Goal: Task Accomplishment & Management: Manage account settings

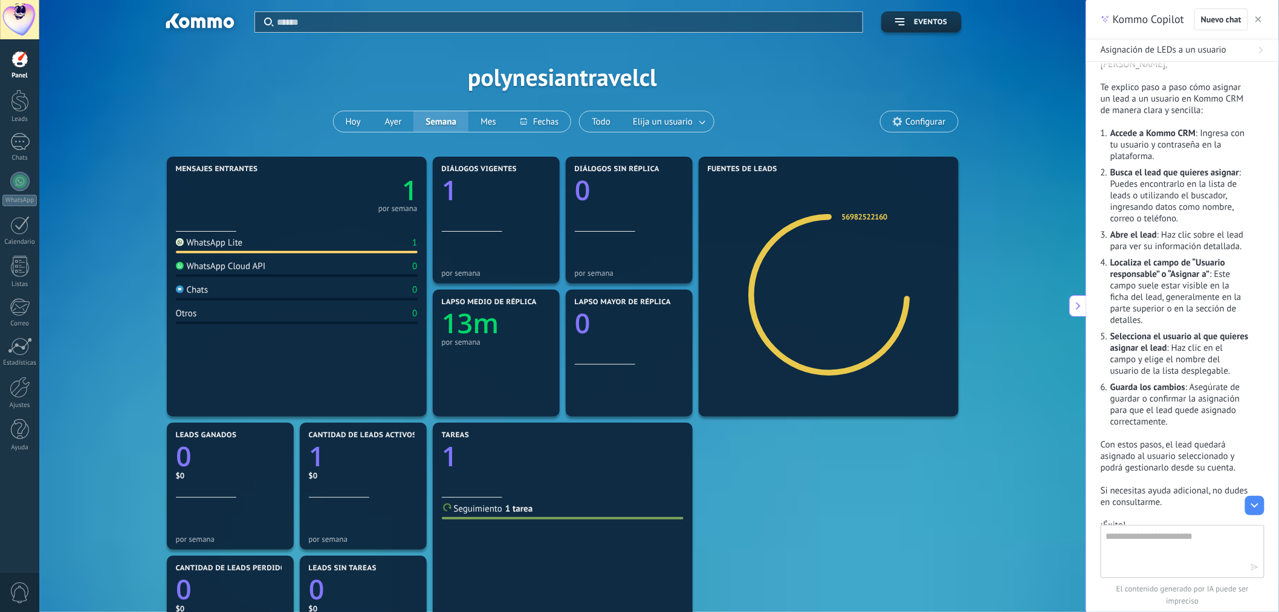
click at [989, 85] on div "Aplicar Eventos polynesiantravelcl [DATE] [DATE] Semana Mes Todo Elija un usuar…" at bounding box center [562, 76] width 1010 height 153
click at [21, 22] on div at bounding box center [19, 19] width 39 height 39
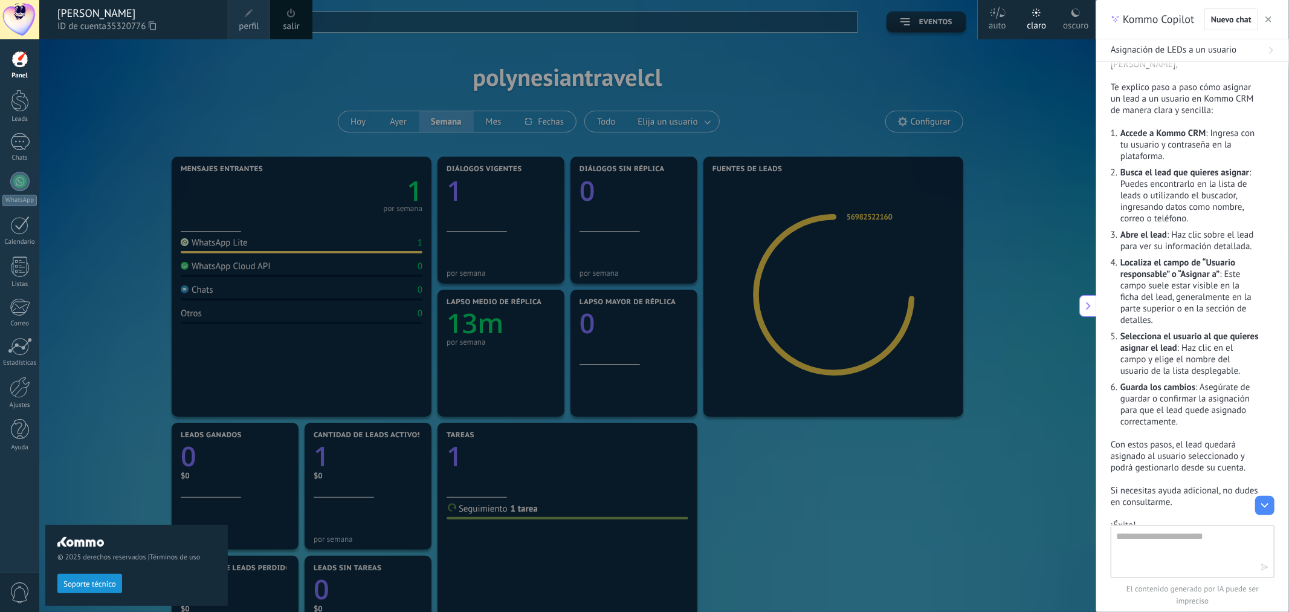
click at [251, 14] on span at bounding box center [249, 13] width 8 height 8
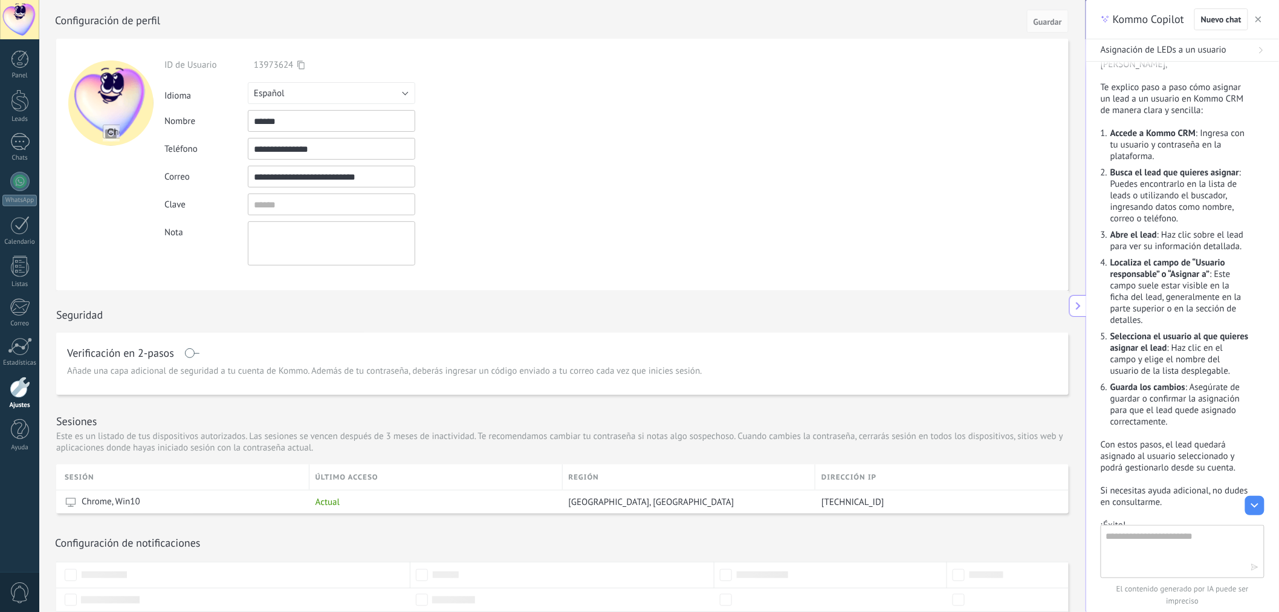
click at [111, 129] on input "file" at bounding box center [111, 132] width 17 height 17
click at [106, 134] on input "file" at bounding box center [111, 132] width 17 height 17
type input "**********"
click at [1049, 25] on span "Guardar" at bounding box center [1047, 22] width 28 height 8
click at [22, 19] on div at bounding box center [19, 19] width 39 height 39
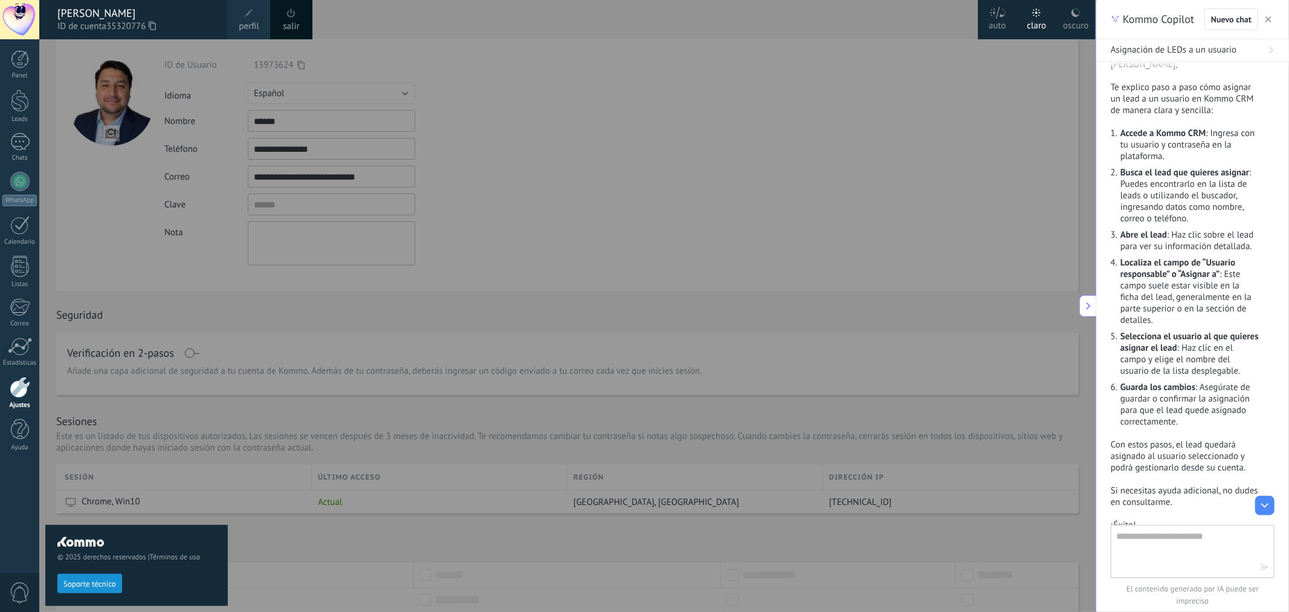
click at [438, 28] on div at bounding box center [683, 306] width 1289 height 612
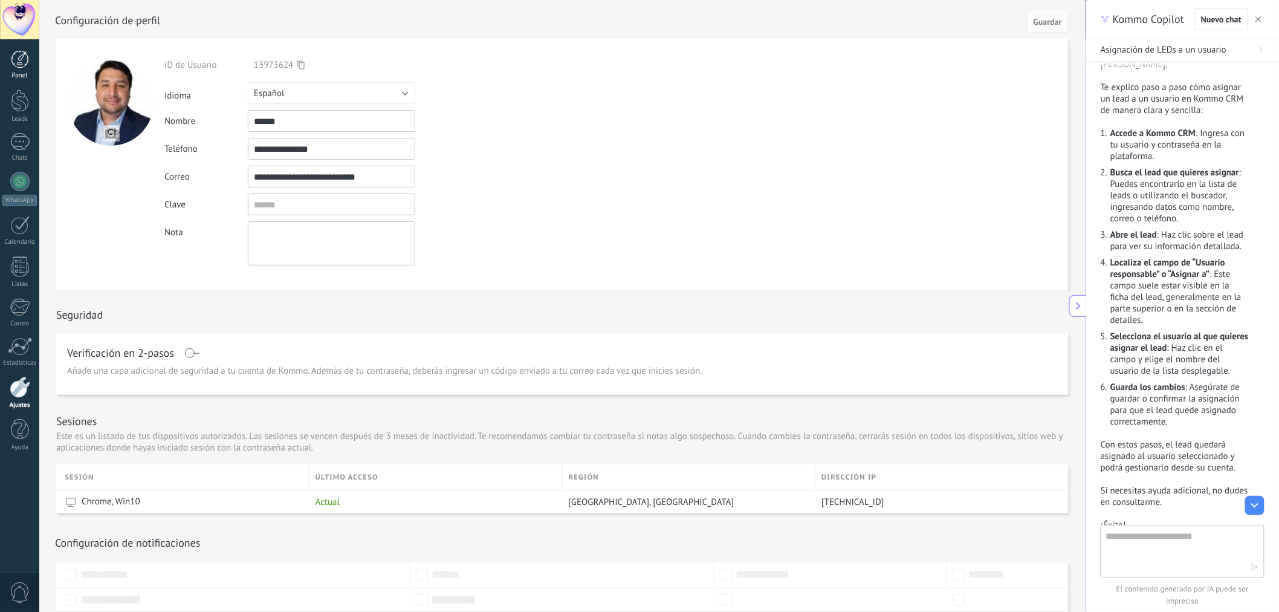
click at [33, 65] on link "Panel" at bounding box center [19, 65] width 39 height 30
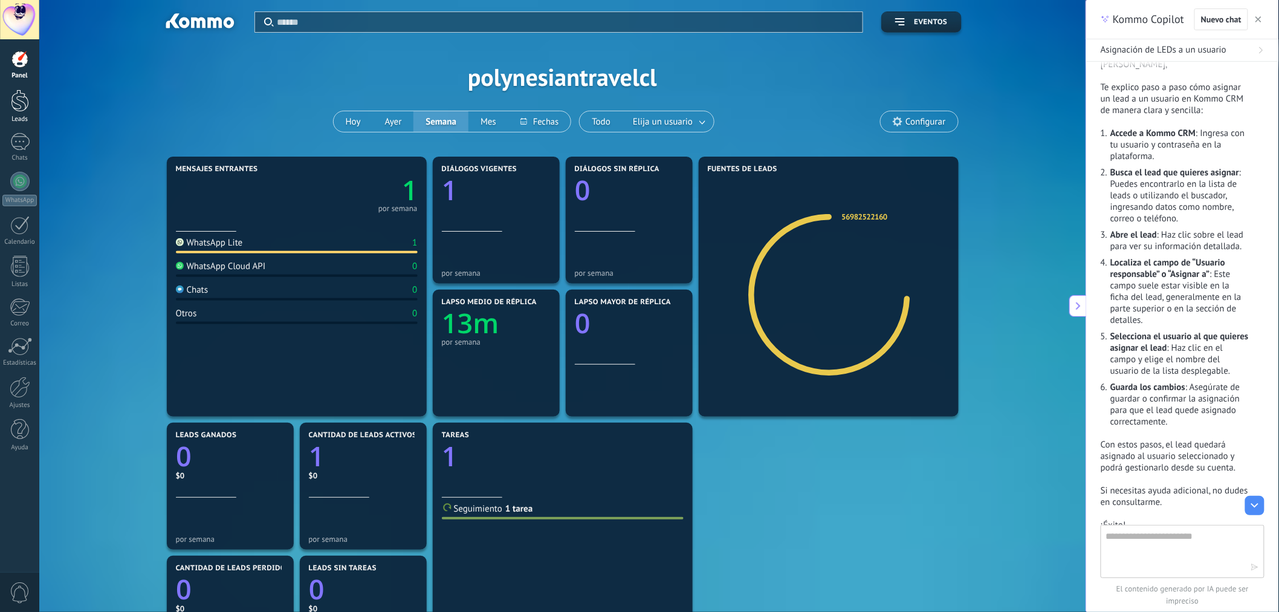
click at [20, 109] on div at bounding box center [20, 100] width 18 height 22
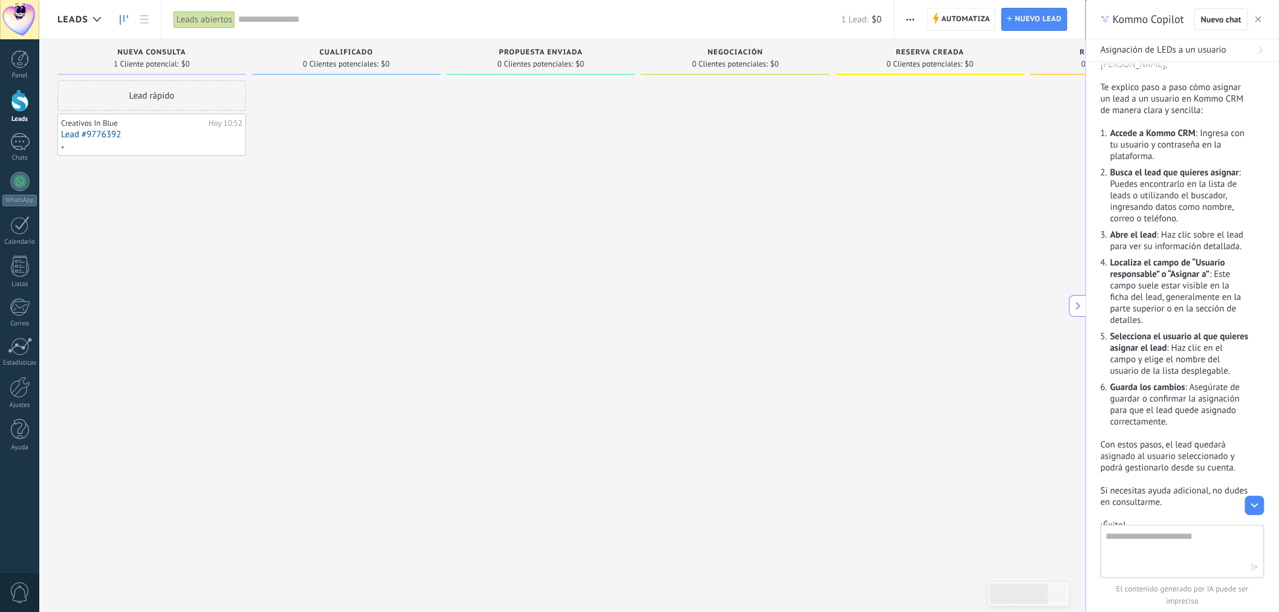
click at [417, 234] on div at bounding box center [346, 307] width 189 height 454
click at [201, 146] on div at bounding box center [150, 146] width 180 height 11
click at [106, 131] on link "Lead #9776392" at bounding box center [151, 134] width 181 height 10
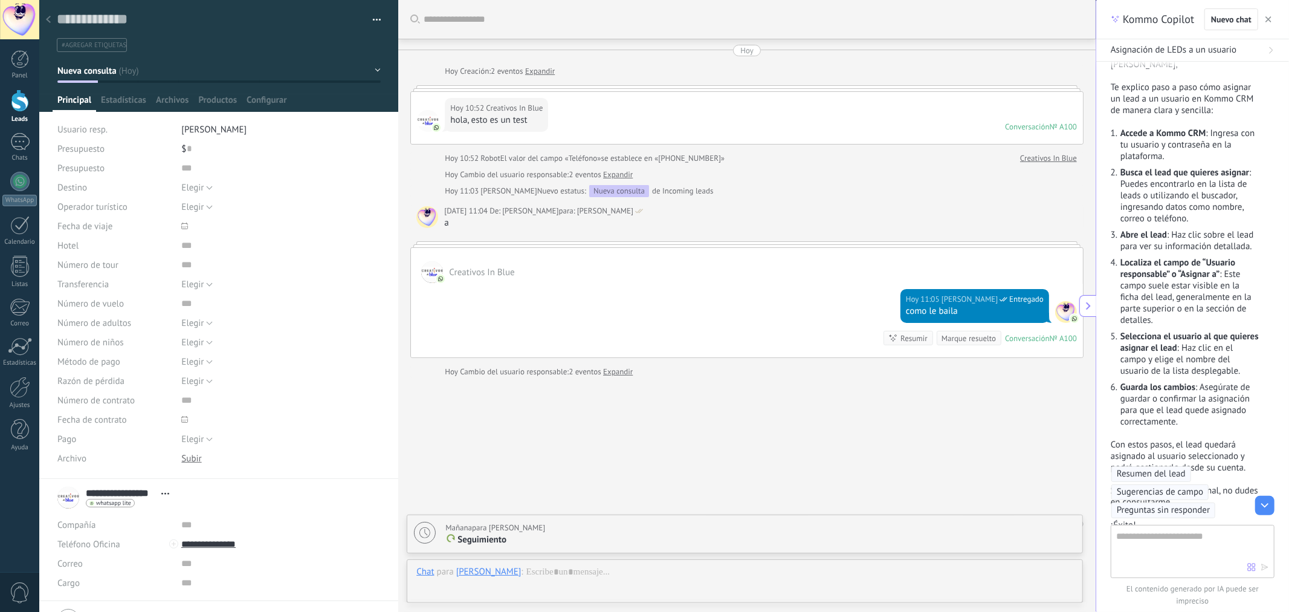
scroll to position [19, 0]
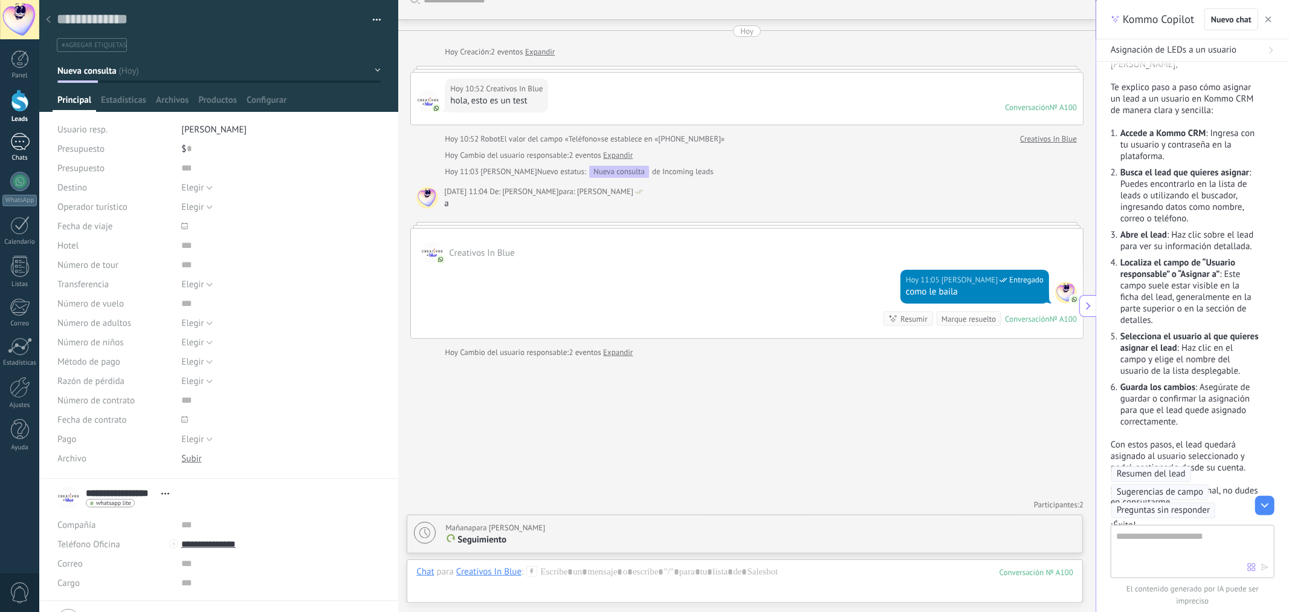
click at [16, 141] on div "1" at bounding box center [19, 142] width 19 height 18
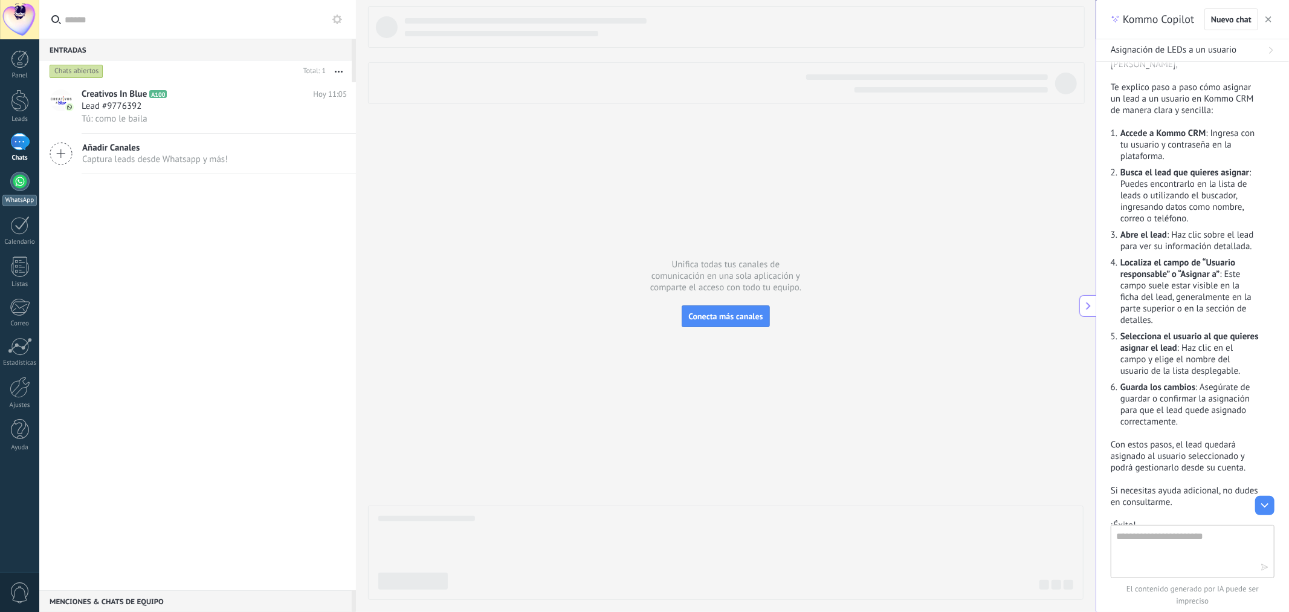
click at [22, 182] on div at bounding box center [19, 181] width 19 height 19
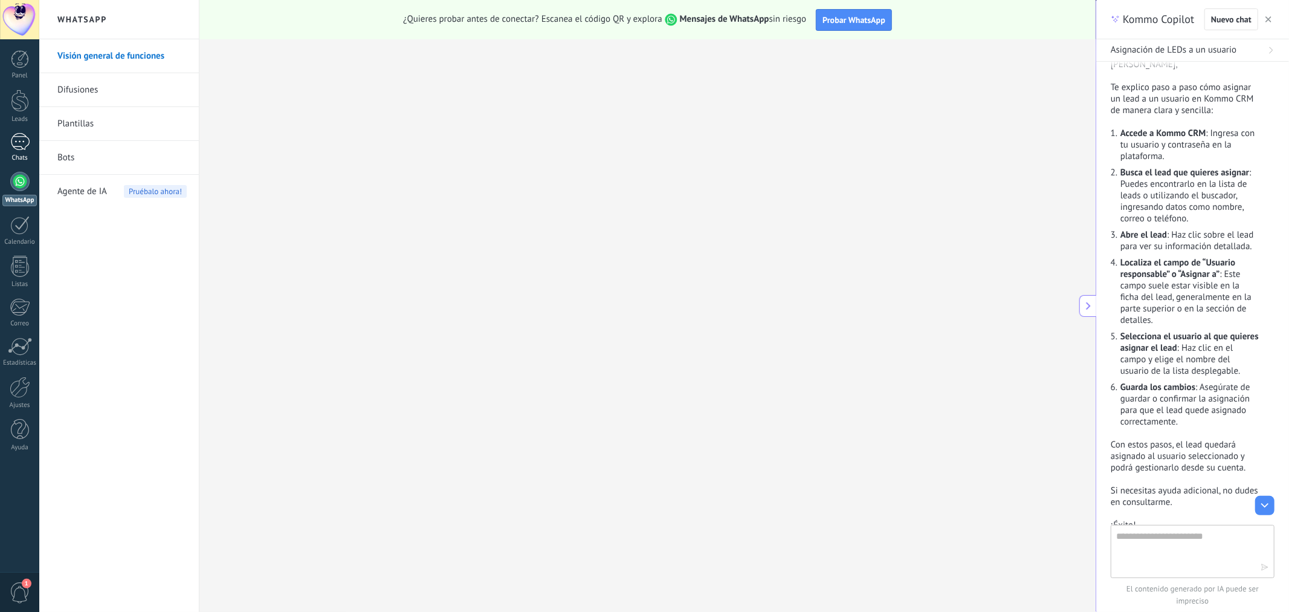
click at [25, 145] on div "1" at bounding box center [19, 142] width 19 height 18
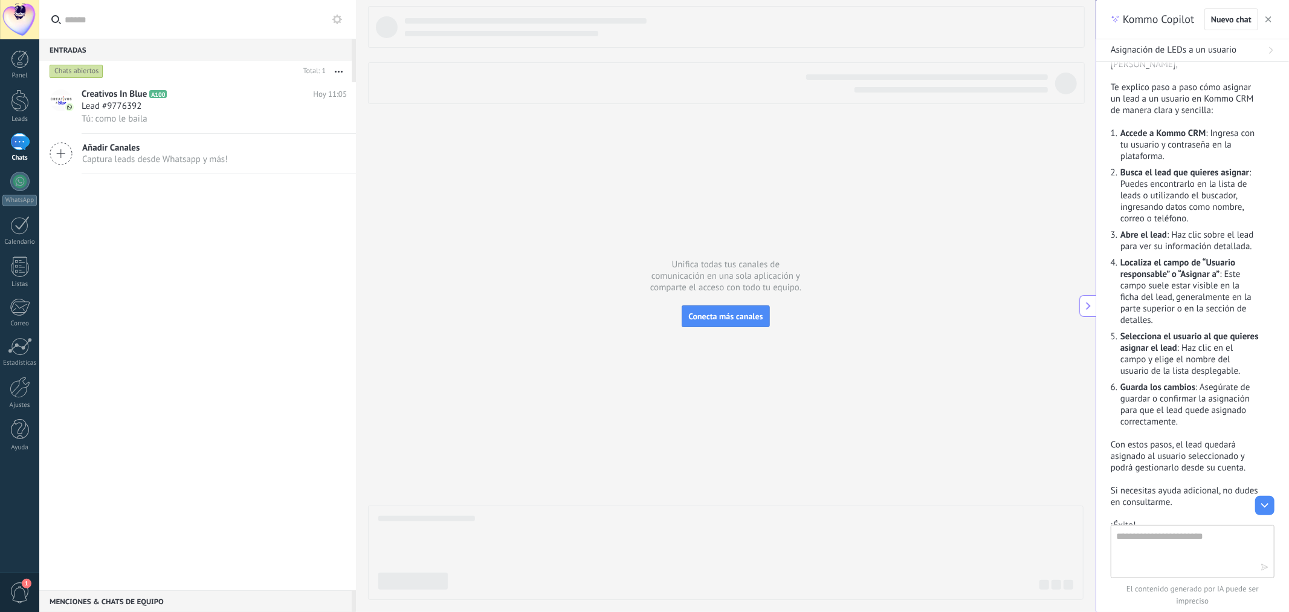
click at [231, 369] on div "Creativos In Blue A100 [DATE] 11:05 Lead #9776392 Tú: como le baila Añadir Cana…" at bounding box center [197, 336] width 317 height 508
click at [1266, 19] on icon "button" at bounding box center [1268, 19] width 6 height 6
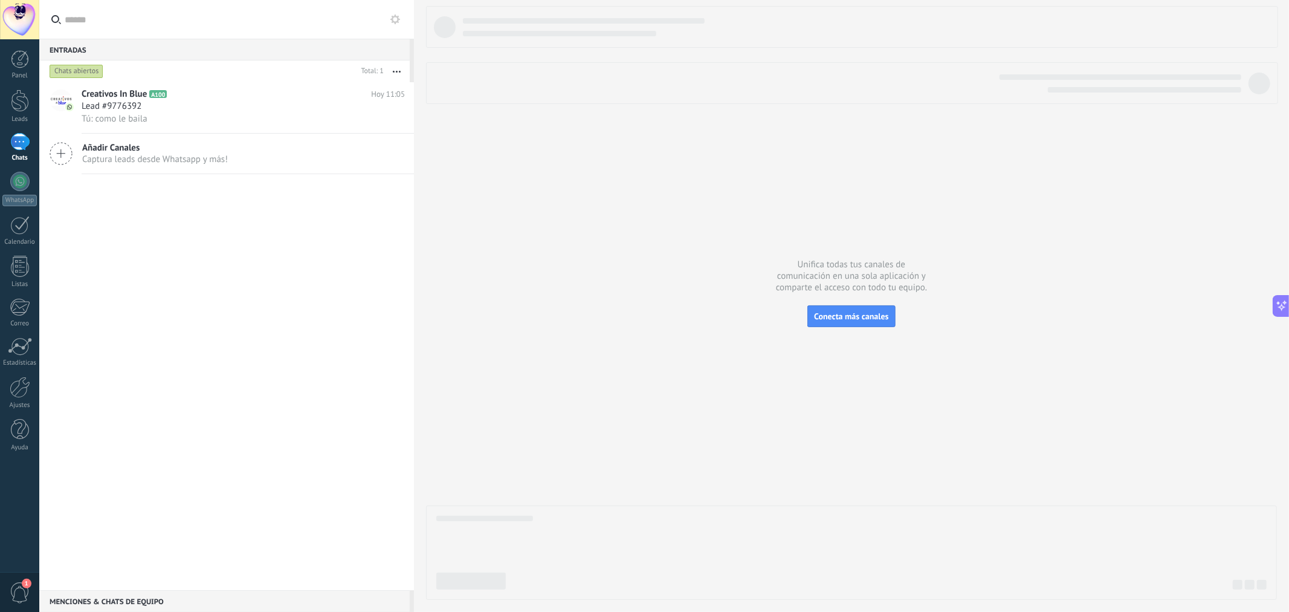
click at [453, 216] on div at bounding box center [851, 302] width 851 height 593
click at [24, 106] on div at bounding box center [20, 100] width 18 height 22
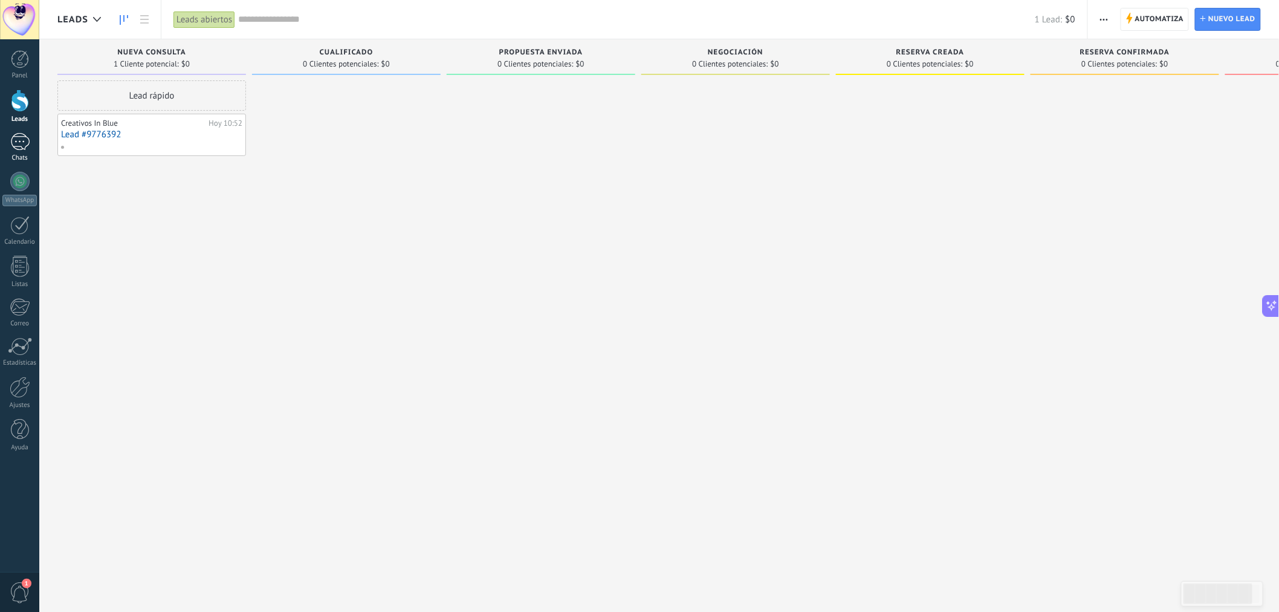
click at [13, 147] on div "1" at bounding box center [19, 142] width 19 height 18
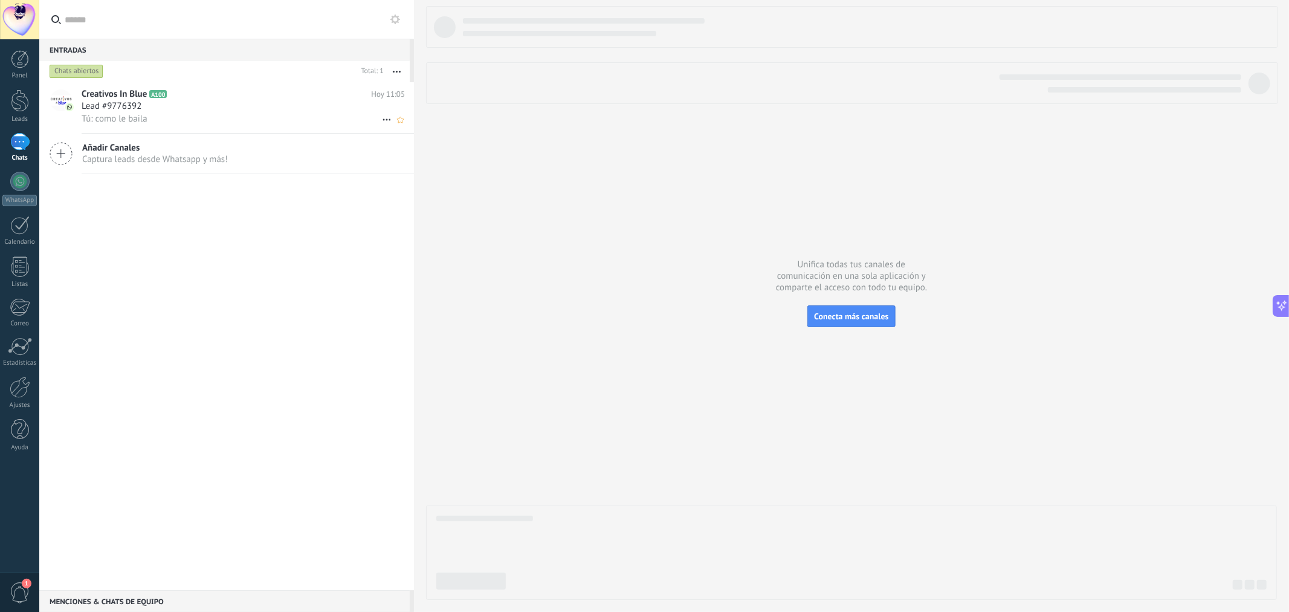
click at [193, 113] on div "Tú: como le baila" at bounding box center [243, 118] width 323 height 13
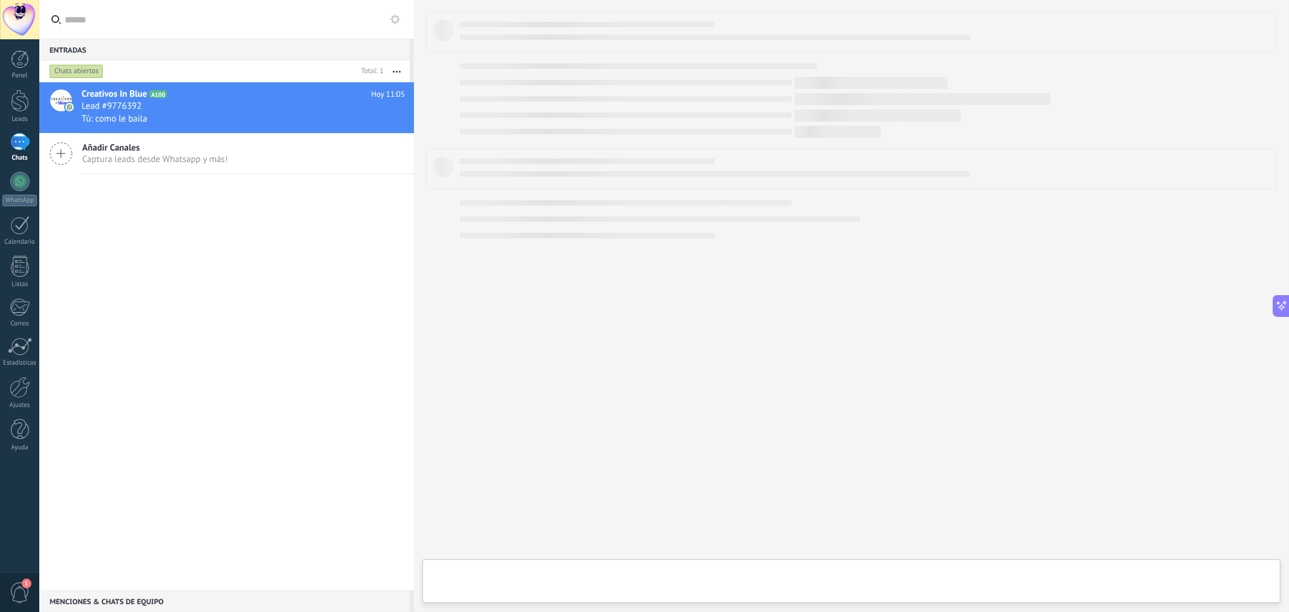
type textarea "**********"
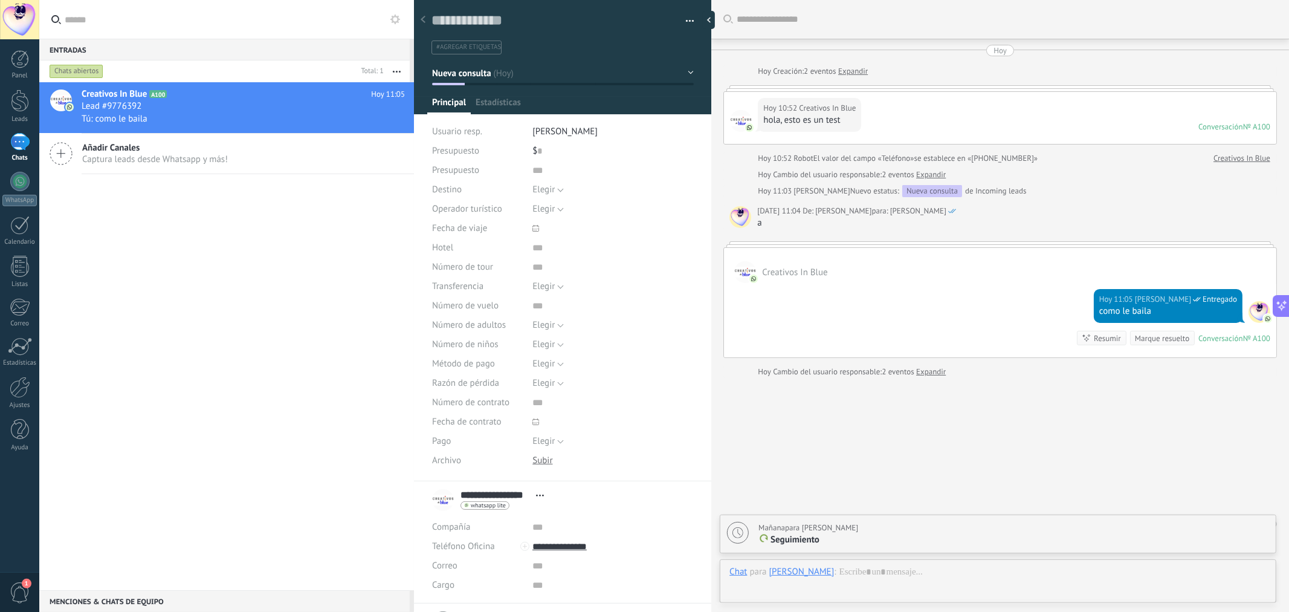
scroll to position [19, 0]
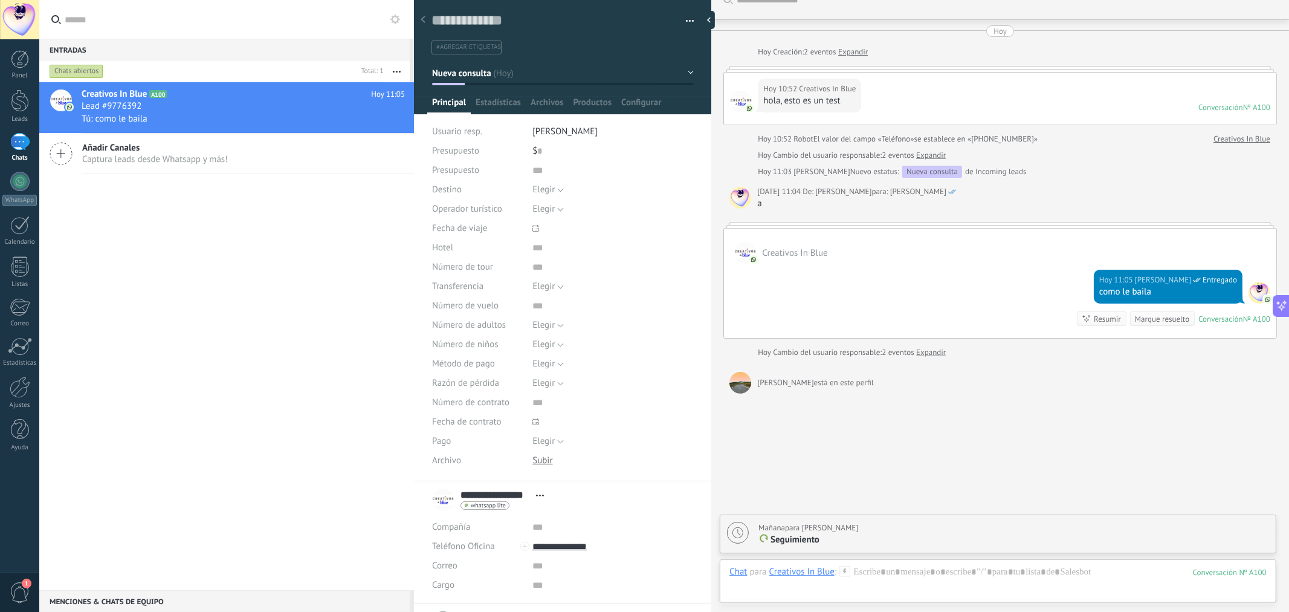
click at [116, 240] on div "Creativos In Blue A100 [DATE] 11:05 Lead #9776392 Tú: como le baila Añadir Cana…" at bounding box center [226, 336] width 375 height 508
click at [575, 132] on span "[PERSON_NAME]" at bounding box center [564, 131] width 65 height 11
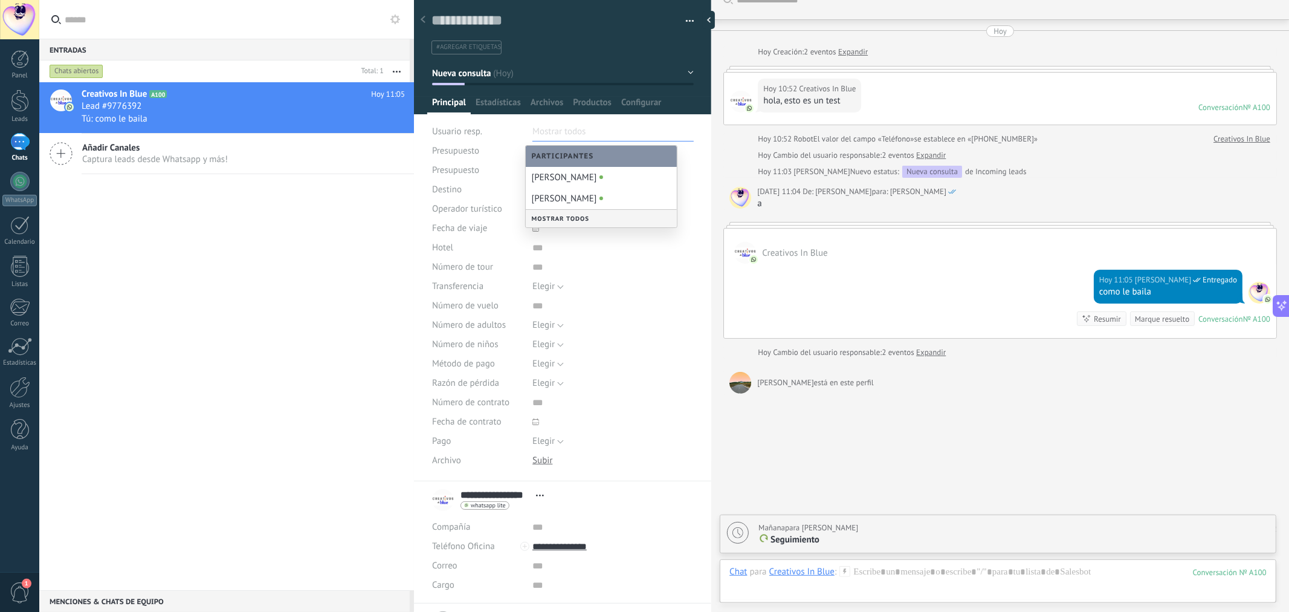
click at [564, 221] on div "Mostrar todos" at bounding box center [601, 219] width 151 height 18
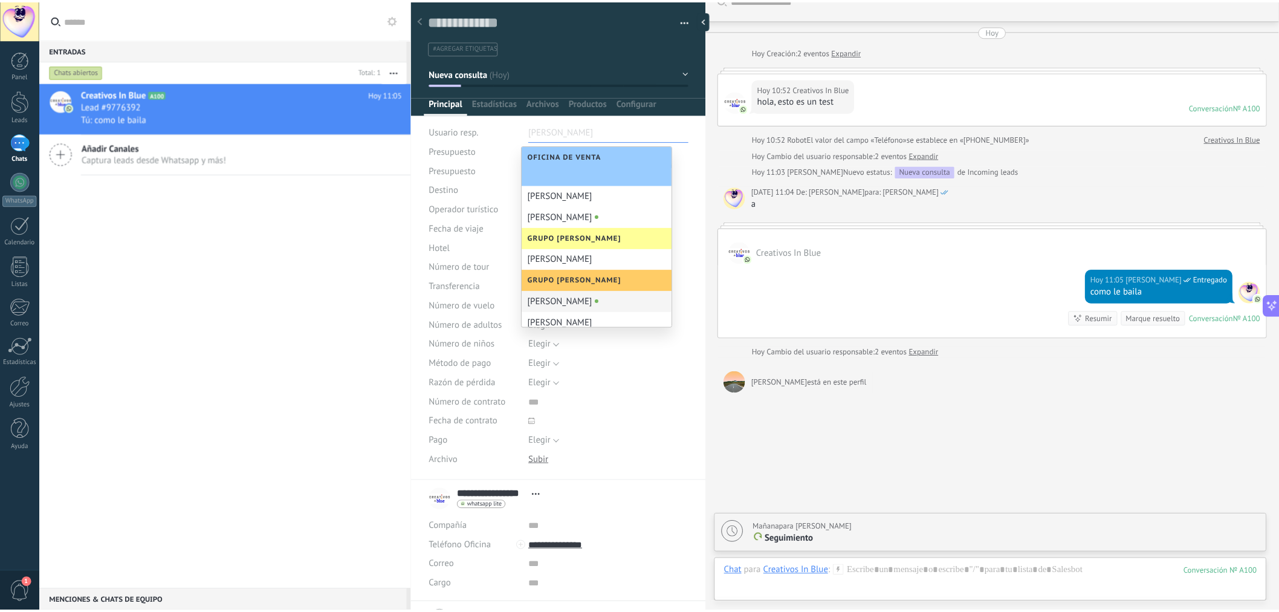
scroll to position [30, 0]
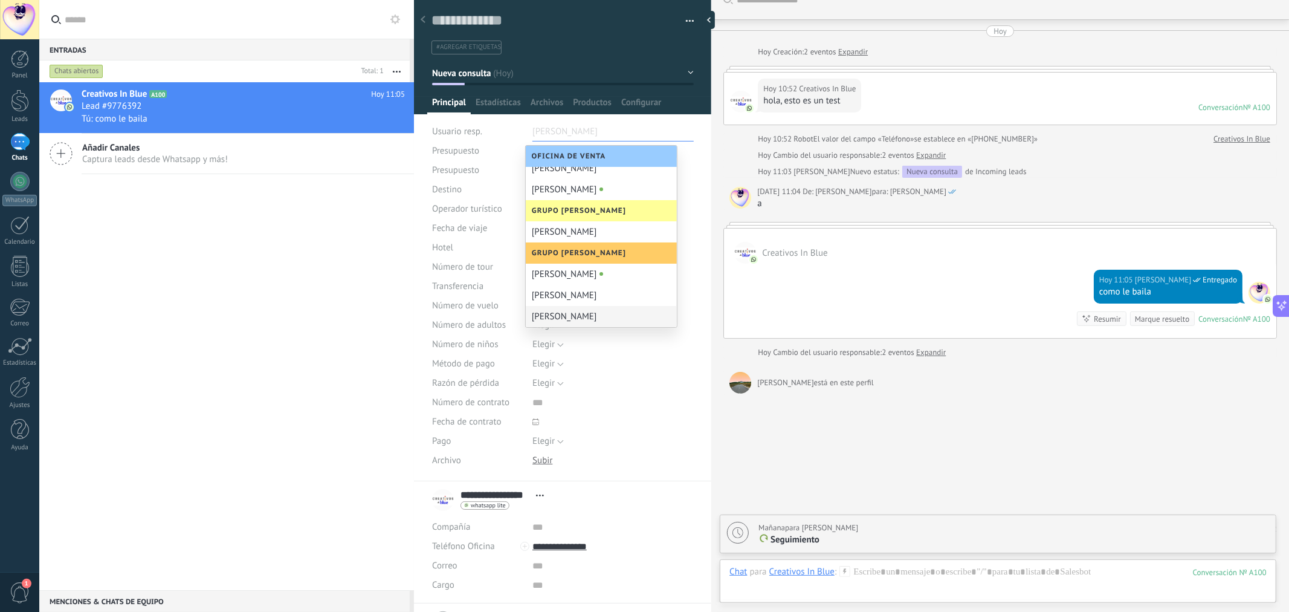
click at [585, 317] on div "[PERSON_NAME]" at bounding box center [601, 316] width 151 height 21
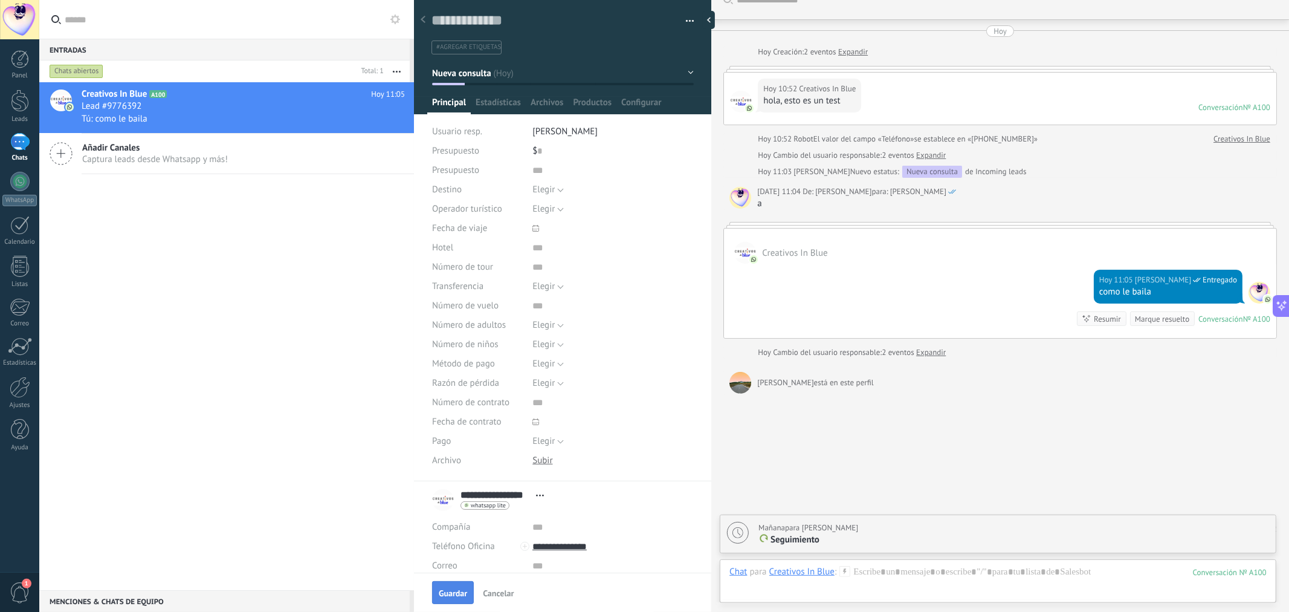
click at [451, 597] on span "Guardar" at bounding box center [453, 593] width 28 height 8
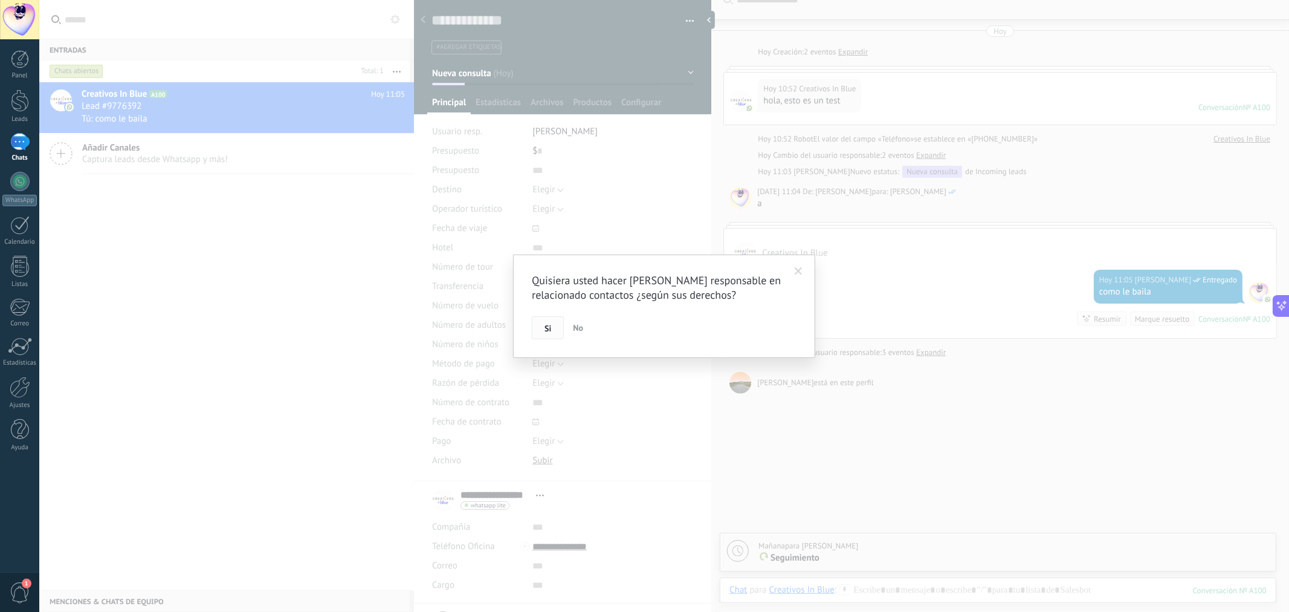
click at [554, 329] on button "Si" at bounding box center [548, 327] width 32 height 23
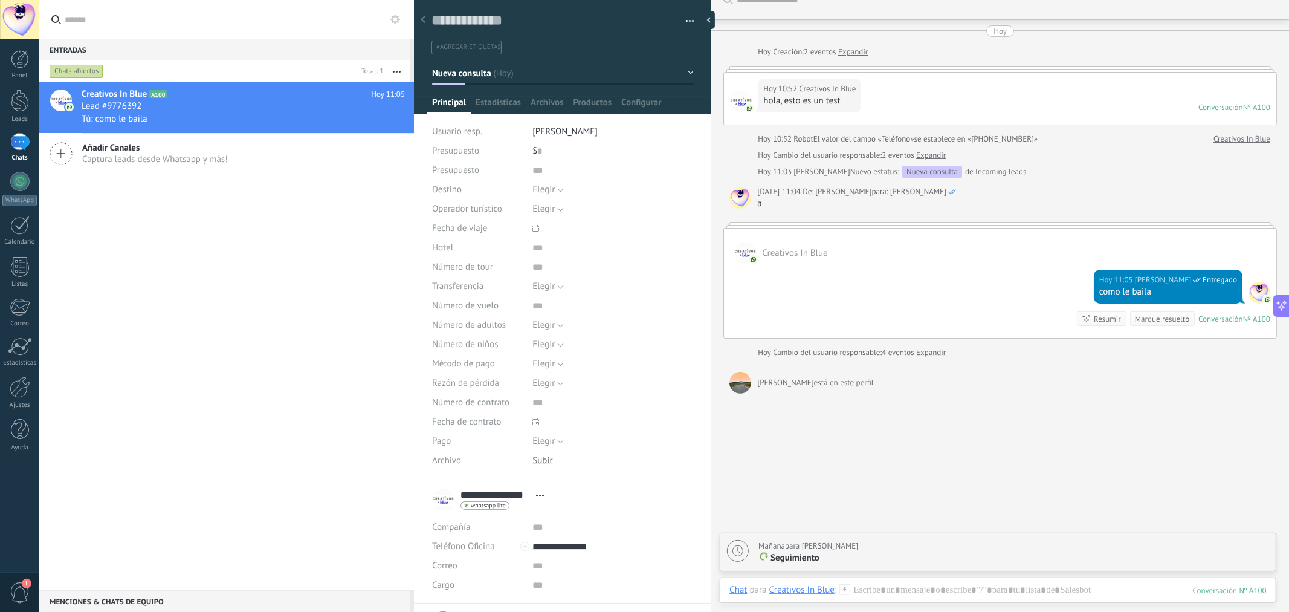
drag, startPoint x: 281, startPoint y: 269, endPoint x: 248, endPoint y: 315, distance: 56.7
click at [268, 289] on div "Creativos In Blue A100 [DATE] 11:05 Lead #9776392 Tú: como le baila Añadir Cana…" at bounding box center [226, 336] width 375 height 508
click at [24, 97] on div at bounding box center [20, 100] width 18 height 22
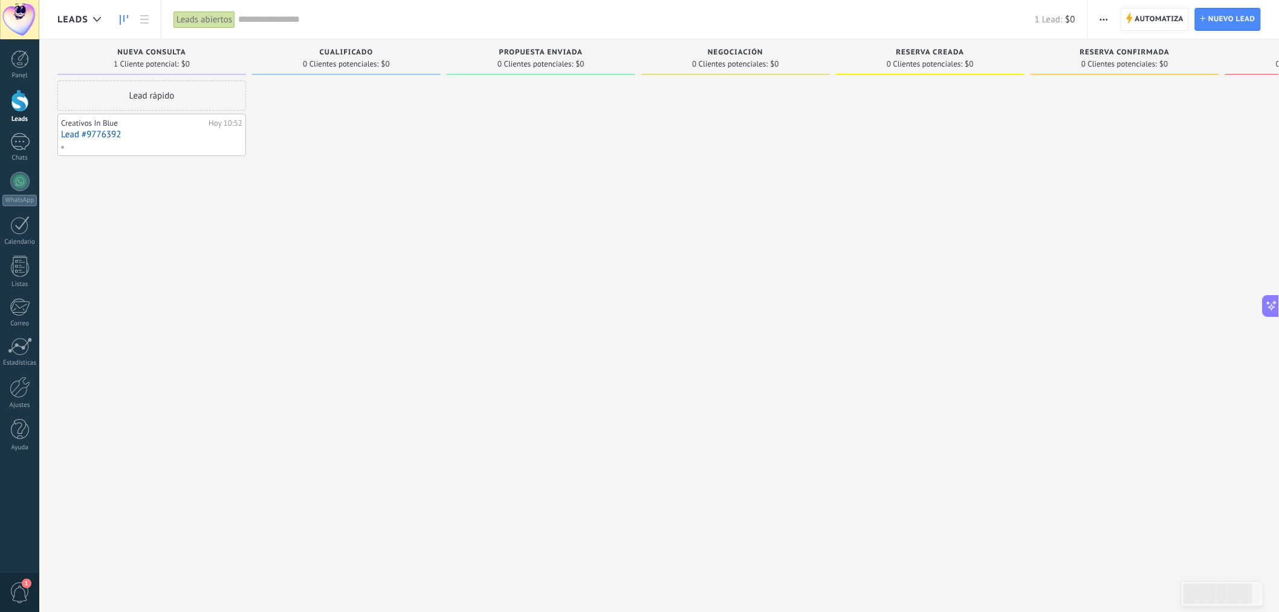
click at [439, 371] on div at bounding box center [346, 307] width 189 height 454
